Goal: Task Accomplishment & Management: Manage account settings

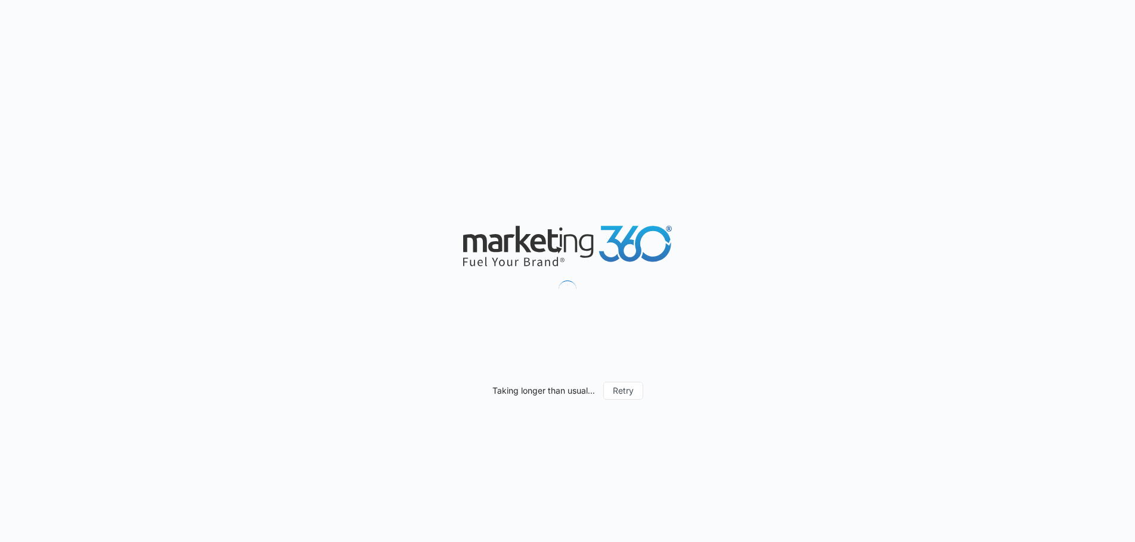
type input "[DATE]"
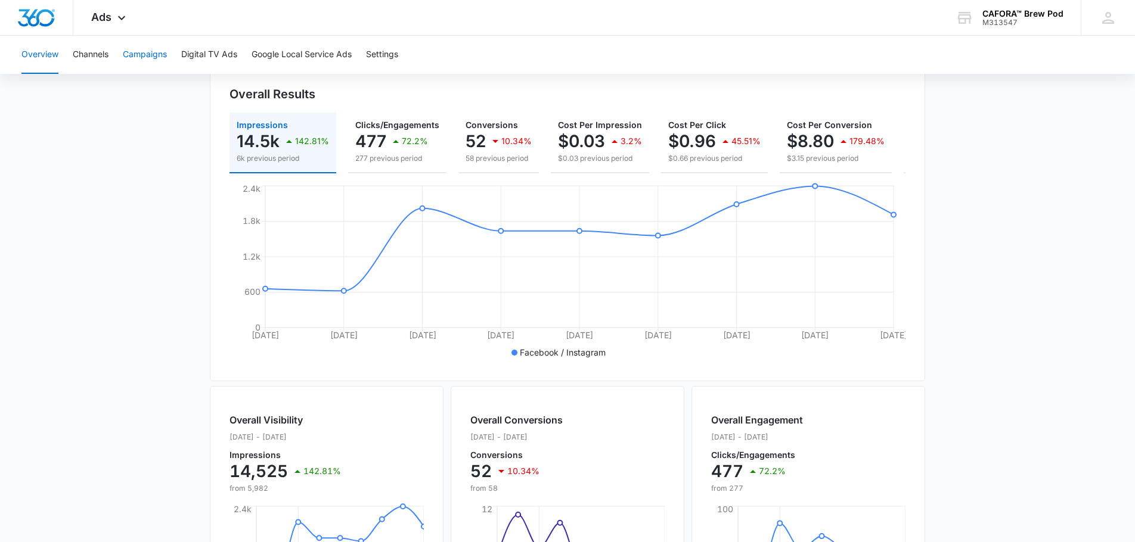
scroll to position [121, 0]
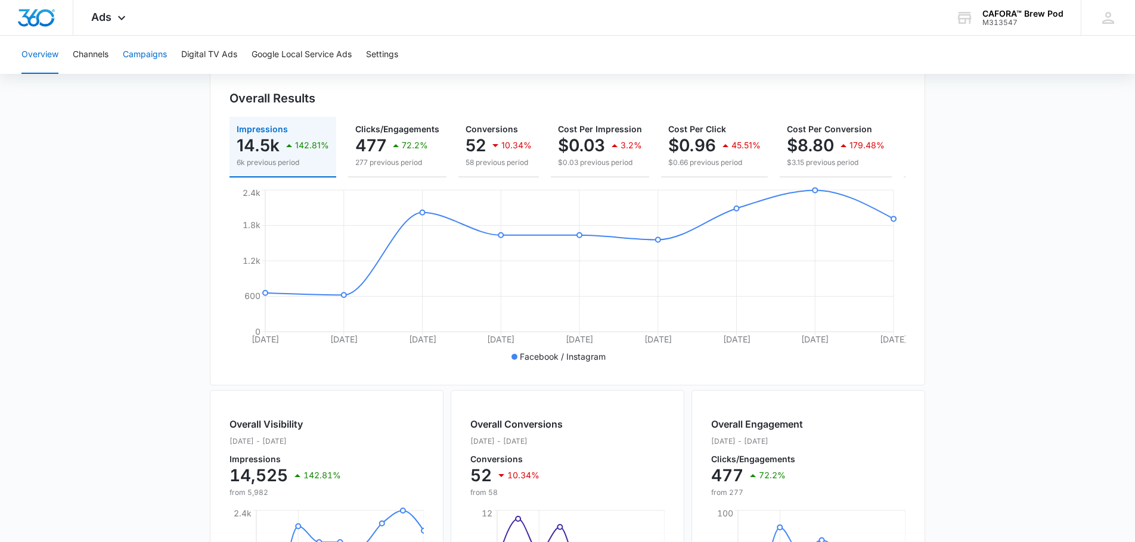
click at [145, 59] on button "Campaigns" at bounding box center [145, 55] width 44 height 38
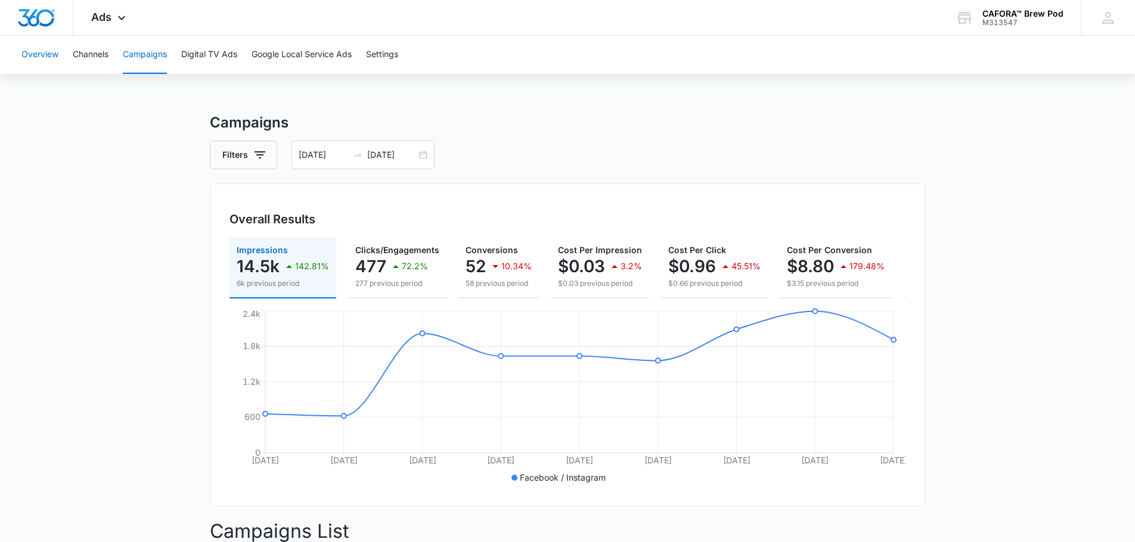
click at [38, 58] on button "Overview" at bounding box center [39, 55] width 37 height 38
click at [153, 57] on button "Campaigns" at bounding box center [145, 55] width 44 height 38
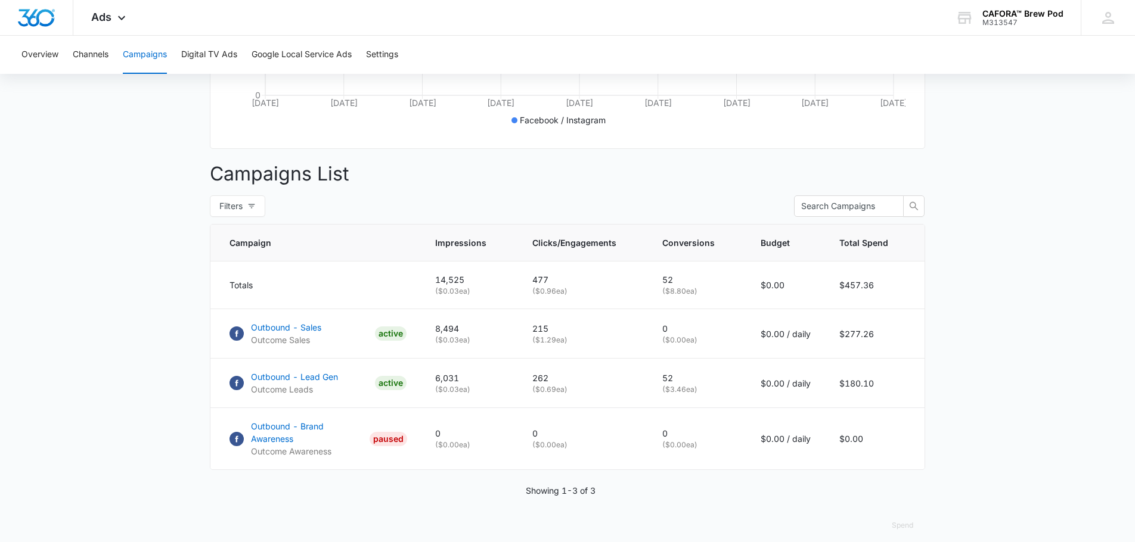
scroll to position [357, 0]
click at [97, 18] on span "Ads" at bounding box center [101, 17] width 20 height 13
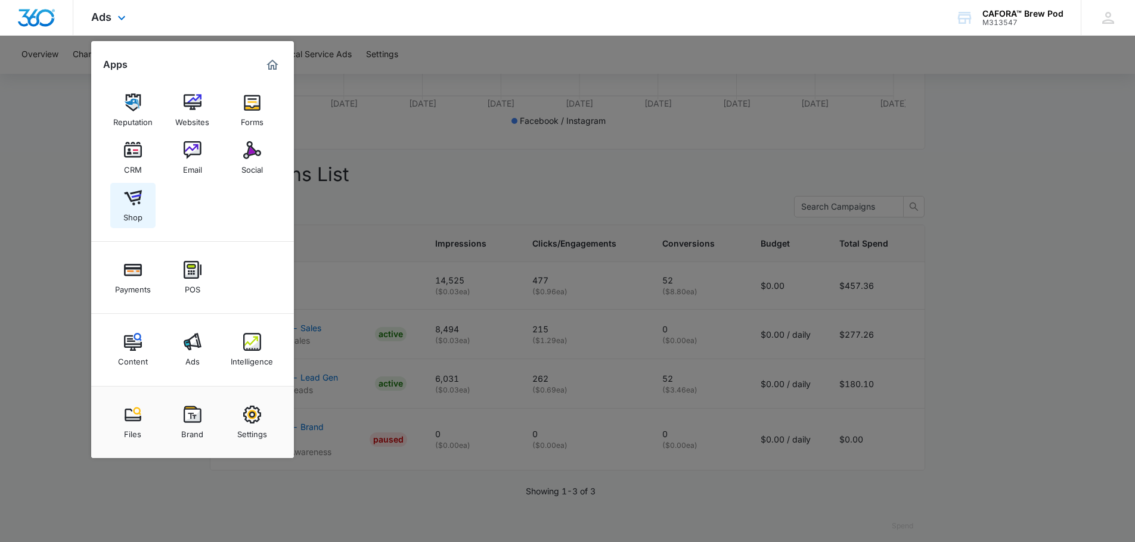
click at [136, 197] on img at bounding box center [133, 198] width 18 height 18
